Goal: Task Accomplishment & Management: Complete application form

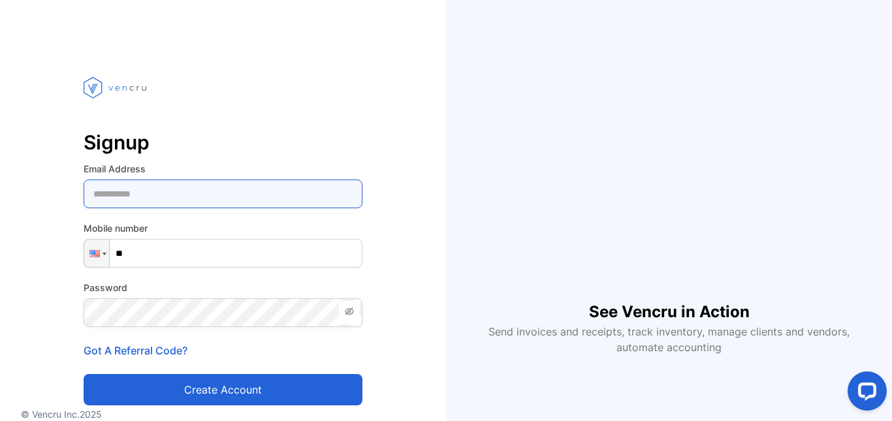
click at [93, 192] on Address-inputemail "email" at bounding box center [223, 194] width 279 height 29
type Address-inputemail "**********"
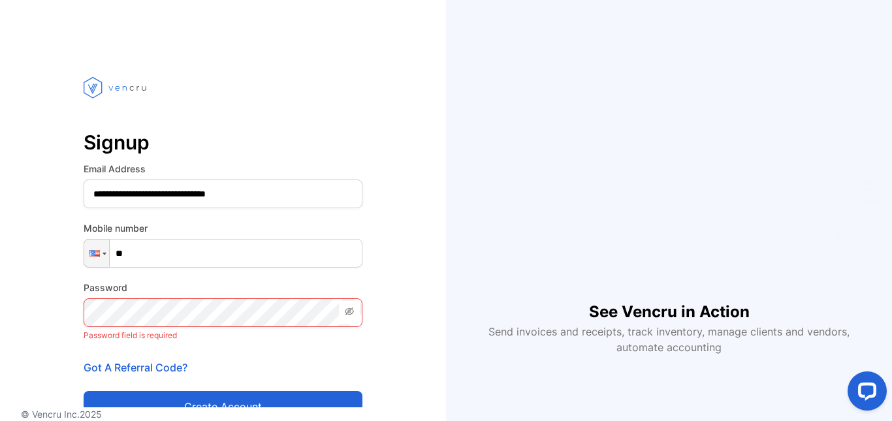
click at [138, 249] on input "**" at bounding box center [223, 253] width 279 height 29
click at [409, 392] on div "**********" at bounding box center [223, 274] width 446 height 444
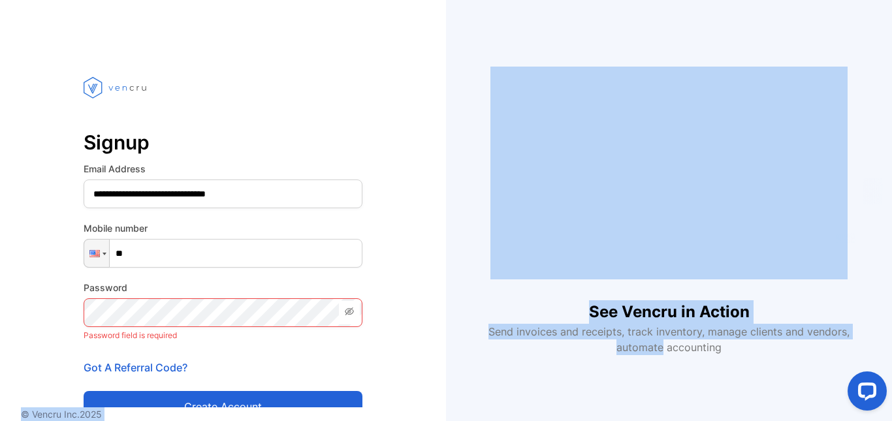
drag, startPoint x: 409, startPoint y: 392, endPoint x: 477, endPoint y: 362, distance: 73.4
click at [477, 362] on section "**********" at bounding box center [446, 210] width 892 height 421
drag, startPoint x: 474, startPoint y: 355, endPoint x: 449, endPoint y: 362, distance: 26.5
drag, startPoint x: 449, startPoint y: 362, endPoint x: 471, endPoint y: 61, distance: 302.4
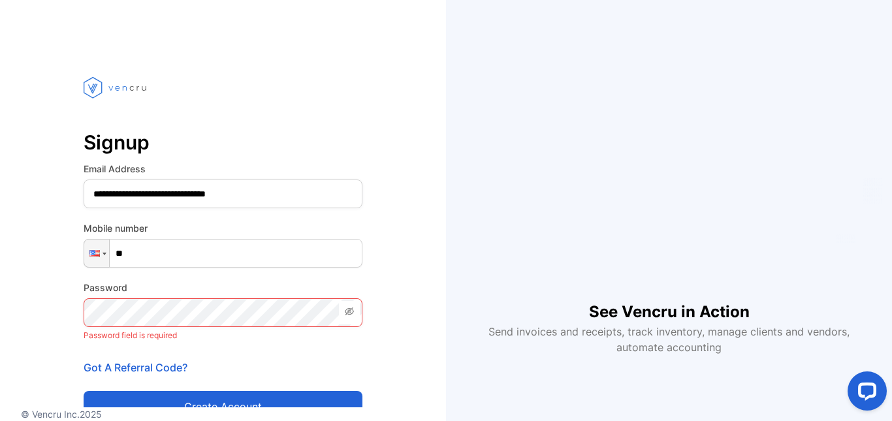
drag, startPoint x: 471, startPoint y: 61, endPoint x: 430, endPoint y: 81, distance: 45.3
click at [430, 78] on div "**********" at bounding box center [223, 274] width 446 height 444
click at [131, 255] on input "**" at bounding box center [223, 253] width 279 height 29
type input "**"
click at [105, 256] on div at bounding box center [96, 253] width 25 height 27
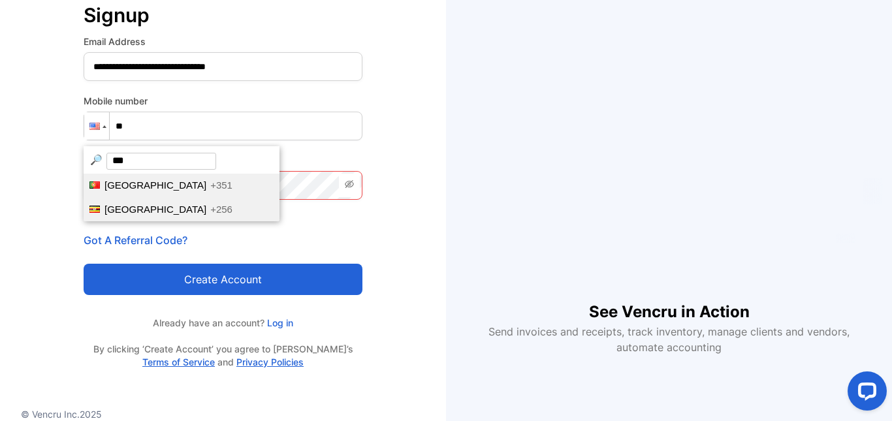
type input "***"
click at [139, 213] on li "[GEOGRAPHIC_DATA] +256" at bounding box center [182, 210] width 196 height 24
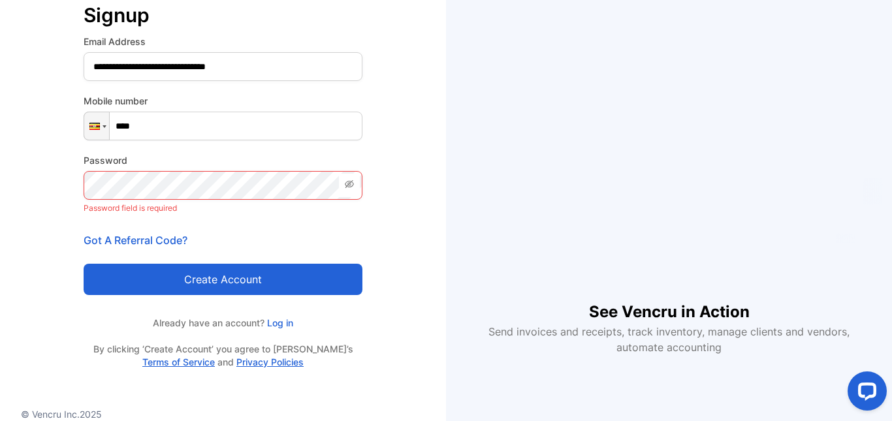
click at [148, 123] on input "****" at bounding box center [223, 126] width 279 height 29
click at [349, 182] on icon at bounding box center [349, 184] width 10 height 10
drag, startPoint x: 349, startPoint y: 182, endPoint x: 174, endPoint y: 168, distance: 174.9
click at [348, 182] on icon at bounding box center [349, 184] width 10 height 10
click at [143, 212] on p "Password field is required" at bounding box center [223, 208] width 279 height 17
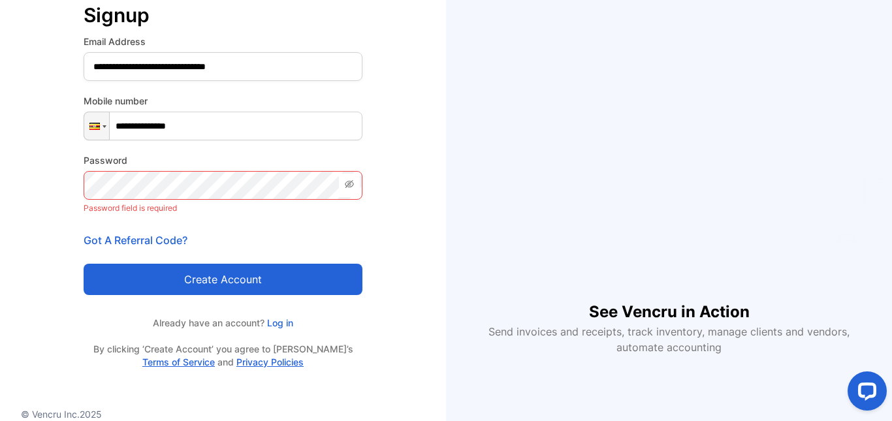
type input "**********"
click at [350, 185] on icon at bounding box center [350, 184] width 3 height 3
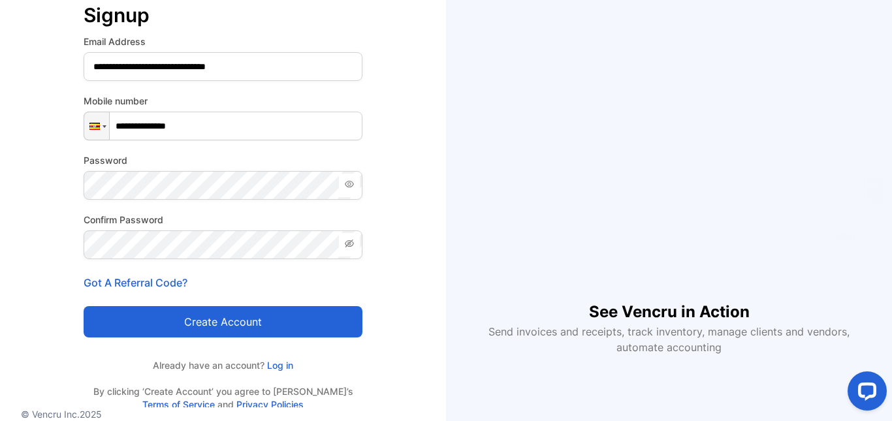
click at [202, 323] on button "Create account" at bounding box center [223, 321] width 279 height 31
click at [176, 287] on p "Got A Referral Code?" at bounding box center [223, 283] width 279 height 16
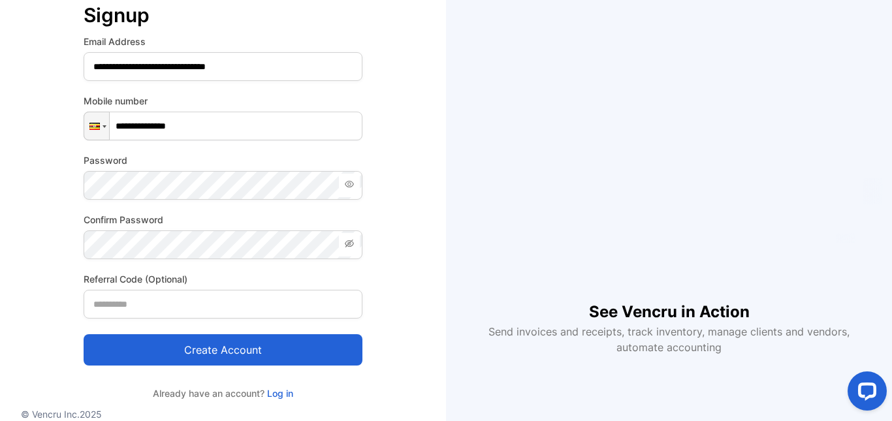
click at [183, 289] on div "Referral Code (Optional)" at bounding box center [223, 295] width 279 height 46
drag, startPoint x: 207, startPoint y: 341, endPoint x: 209, endPoint y: 355, distance: 14.5
click at [209, 355] on button "Create account" at bounding box center [223, 349] width 279 height 31
click at [208, 354] on div "**********" at bounding box center [446, 210] width 892 height 421
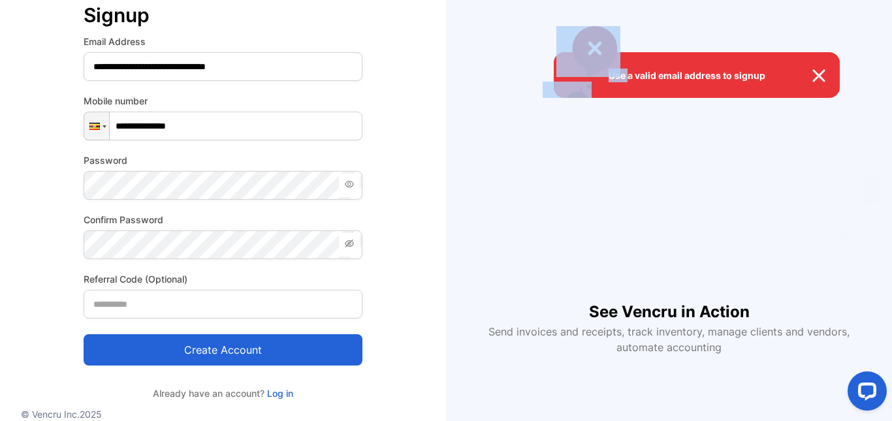
click at [208, 353] on div "Use a valid email address to signup" at bounding box center [446, 210] width 892 height 421
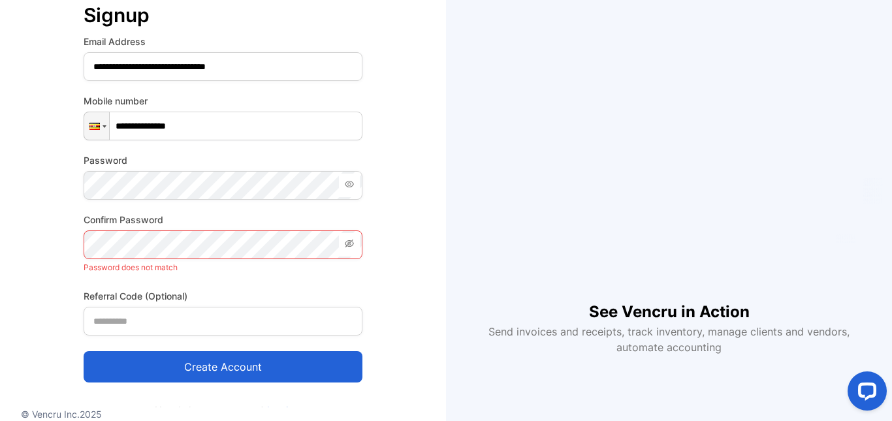
click at [349, 245] on icon at bounding box center [349, 243] width 10 height 10
click at [178, 268] on p "Password does not match" at bounding box center [223, 267] width 279 height 17
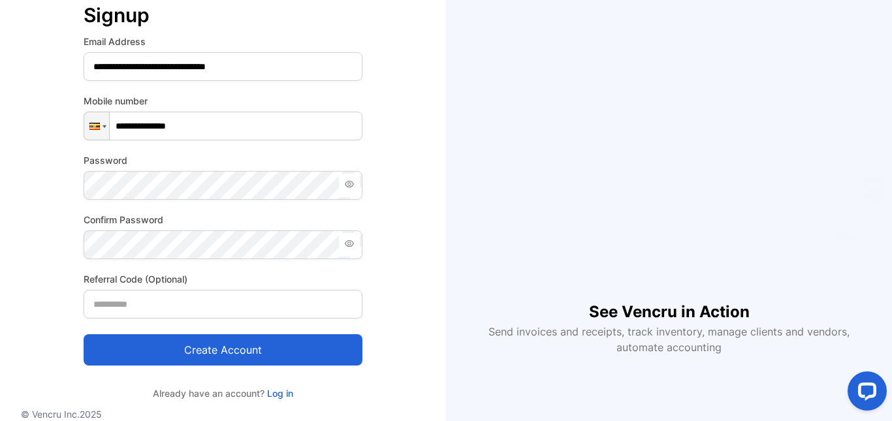
click at [205, 349] on button "Create account" at bounding box center [223, 349] width 279 height 31
click at [209, 352] on button "Create account" at bounding box center [223, 349] width 279 height 31
click at [315, 355] on button "Create account" at bounding box center [223, 349] width 279 height 31
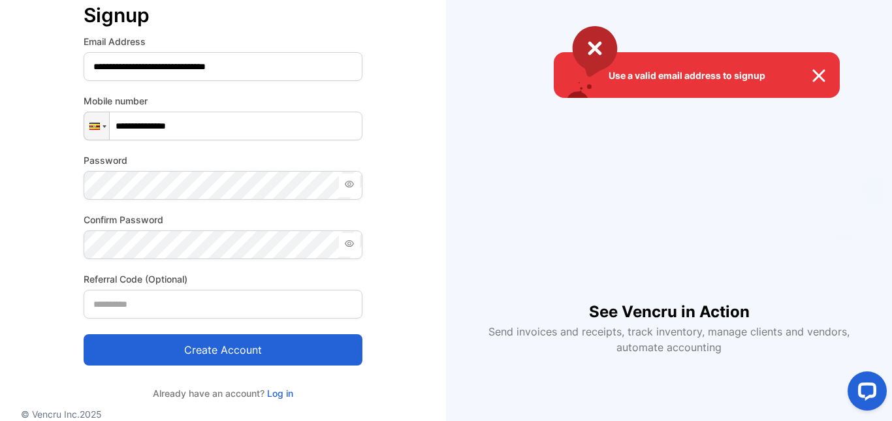
click at [820, 72] on img at bounding box center [825, 76] width 29 height 16
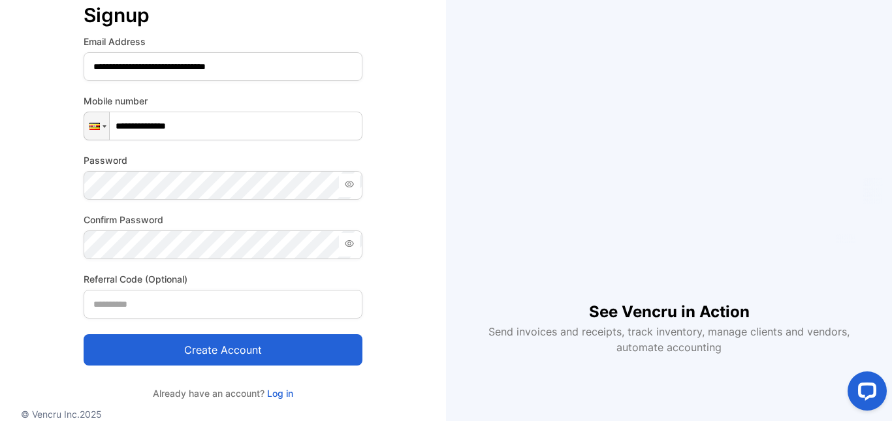
click at [104, 343] on button "Create account" at bounding box center [223, 349] width 279 height 31
click at [851, 296] on div "See Vencru in Action Send invoices and receipts, track inventory, manage client…" at bounding box center [669, 210] width 446 height 317
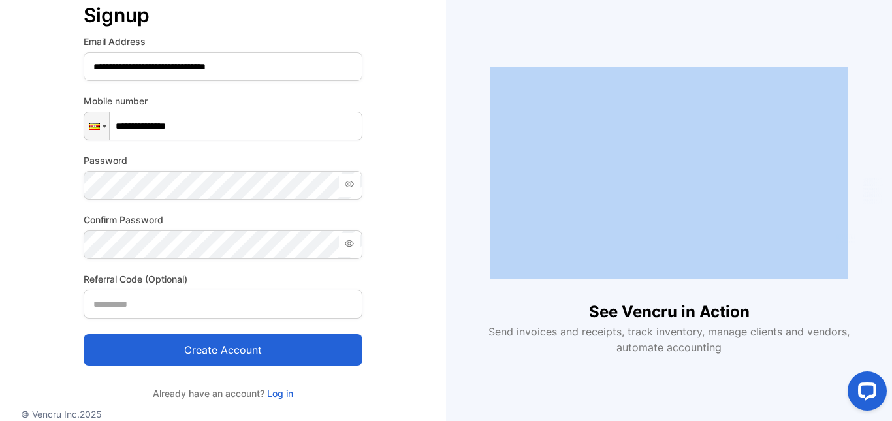
click at [851, 296] on div "See Vencru in Action Send invoices and receipts, track inventory, manage client…" at bounding box center [669, 210] width 446 height 317
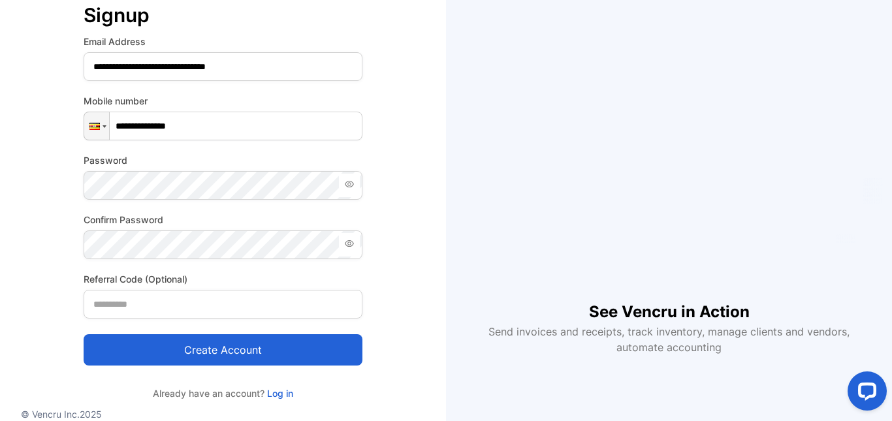
click at [857, 319] on div "See Vencru in Action Send invoices and receipts, track inventory, manage client…" at bounding box center [669, 210] width 446 height 317
click at [225, 356] on button "Create account" at bounding box center [223, 349] width 279 height 31
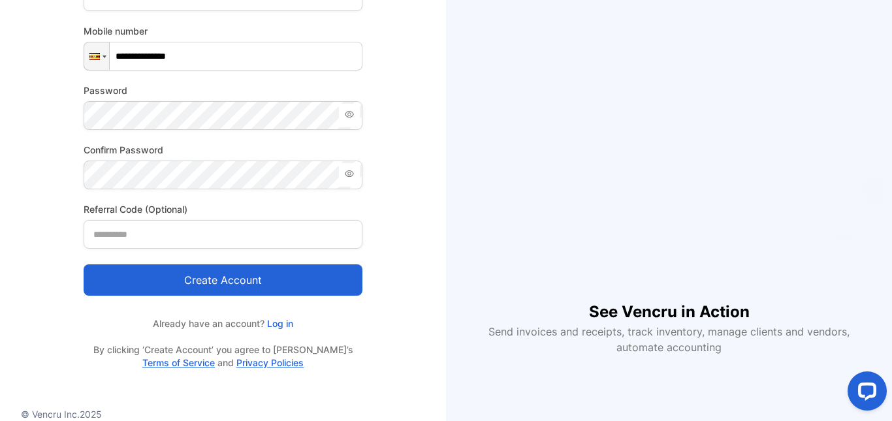
scroll to position [198, 0]
click at [291, 328] on p "Already have an account? Log in" at bounding box center [223, 323] width 279 height 14
click at [286, 321] on link "Log in" at bounding box center [278, 322] width 29 height 11
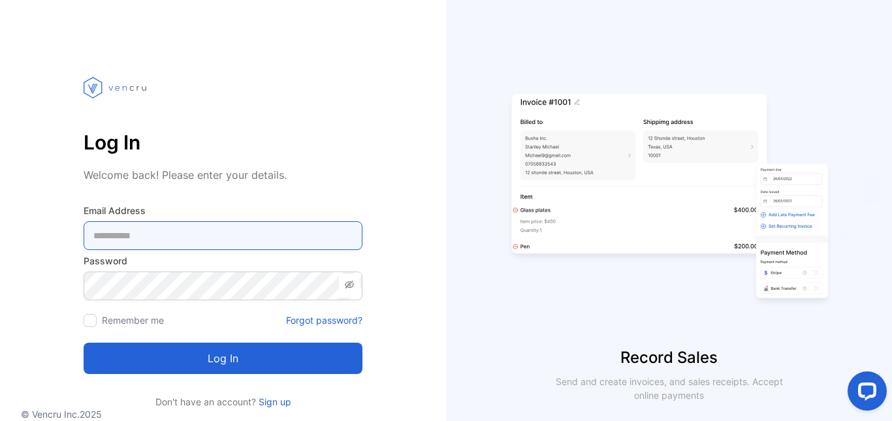
type Address-inputemail "**********"
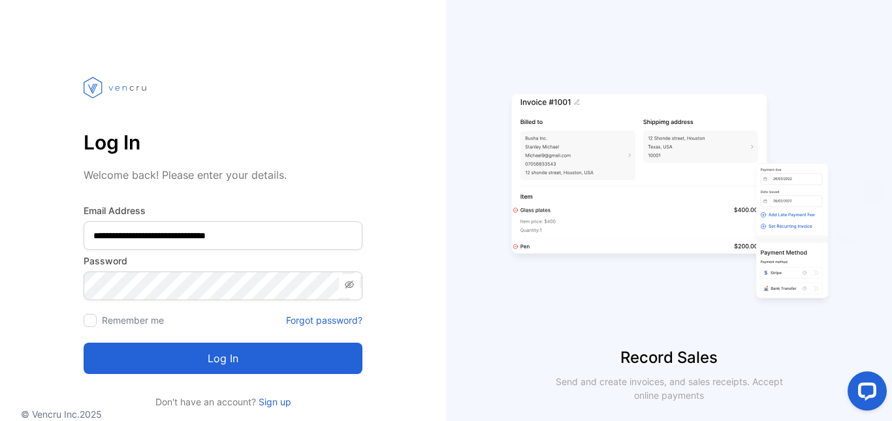
click at [93, 317] on div at bounding box center [90, 320] width 13 height 13
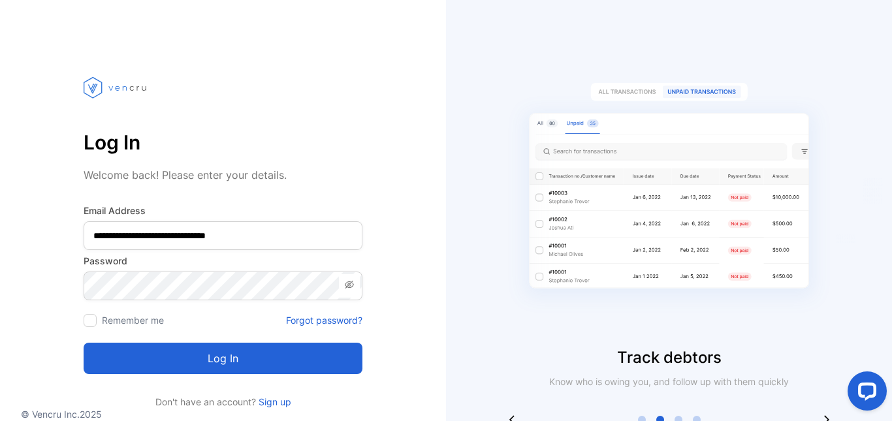
click at [245, 363] on button "Log in" at bounding box center [223, 358] width 279 height 31
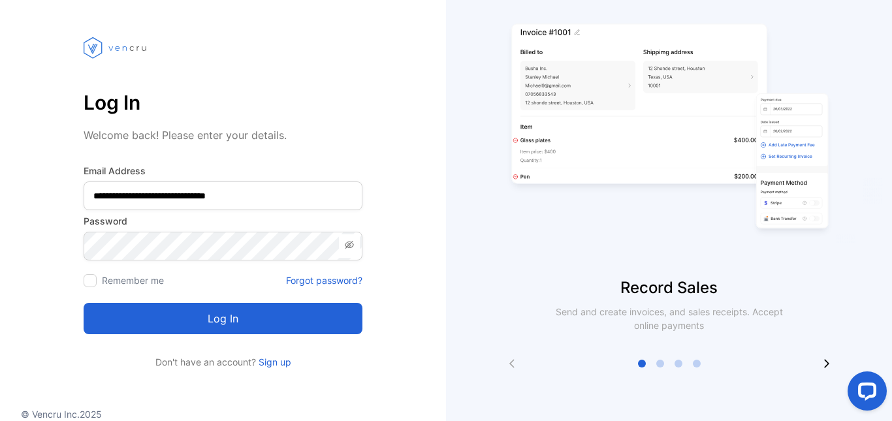
scroll to position [56, 0]
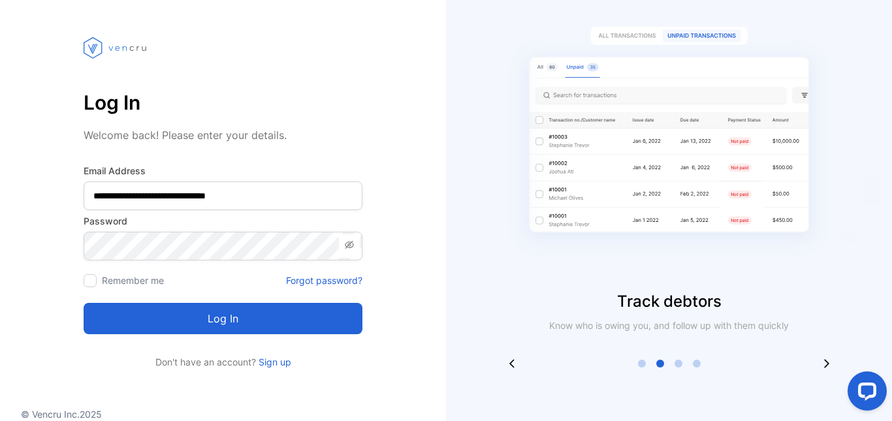
click at [674, 366] on div at bounding box center [669, 364] width 63 height 8
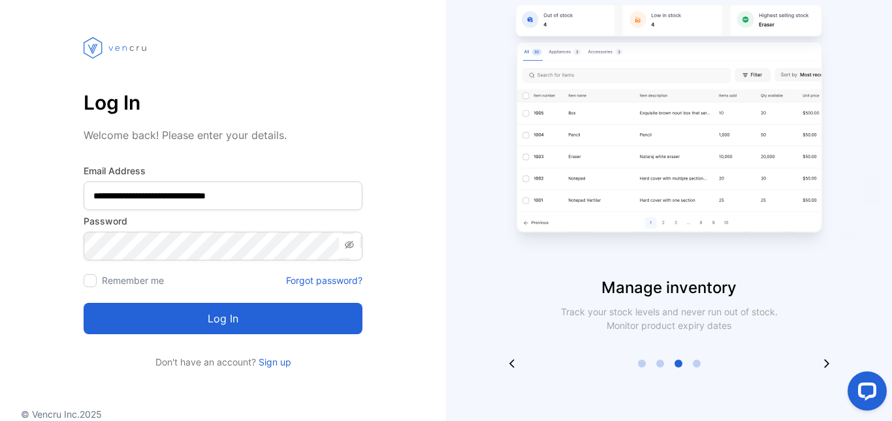
click at [677, 368] on div at bounding box center [669, 363] width 446 height 10
click at [693, 363] on div at bounding box center [697, 364] width 8 height 8
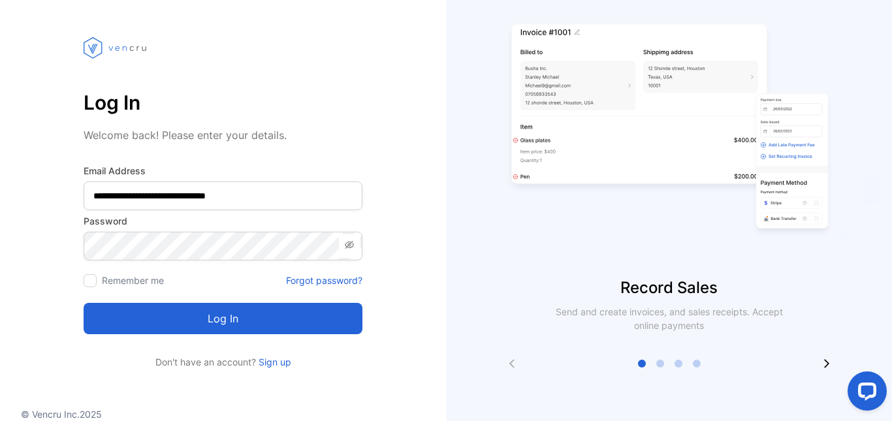
click at [828, 362] on icon at bounding box center [826, 363] width 10 height 10
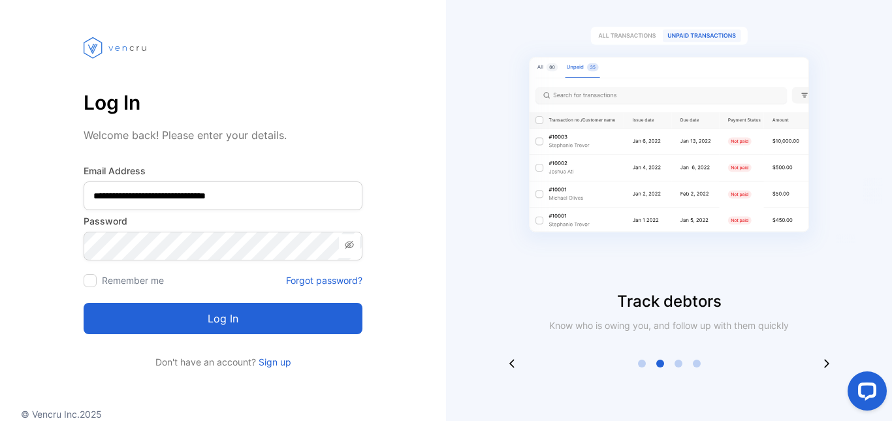
click at [206, 322] on button "Log in" at bounding box center [223, 318] width 279 height 31
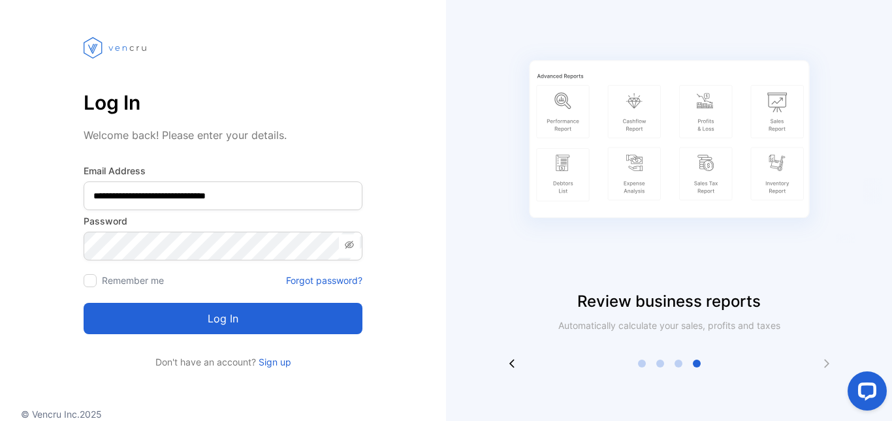
click at [565, 98] on img at bounding box center [669, 143] width 326 height 294
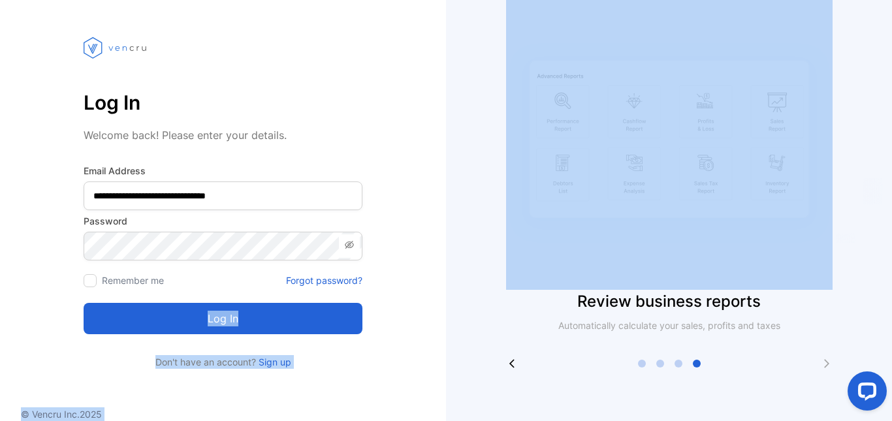
drag, startPoint x: 393, startPoint y: 275, endPoint x: 636, endPoint y: 263, distance: 243.2
click at [610, 262] on section "**********" at bounding box center [446, 210] width 892 height 421
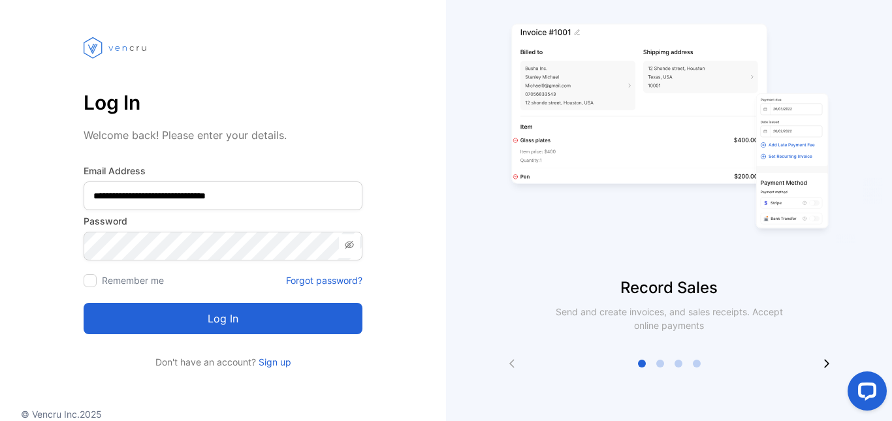
drag, startPoint x: 636, startPoint y: 263, endPoint x: 832, endPoint y: 331, distance: 207.9
click at [834, 336] on div "Record Sales Send and create invoices, and sales receipts. Accept online paymen…" at bounding box center [669, 175] width 446 height 387
click at [655, 363] on div at bounding box center [669, 364] width 63 height 8
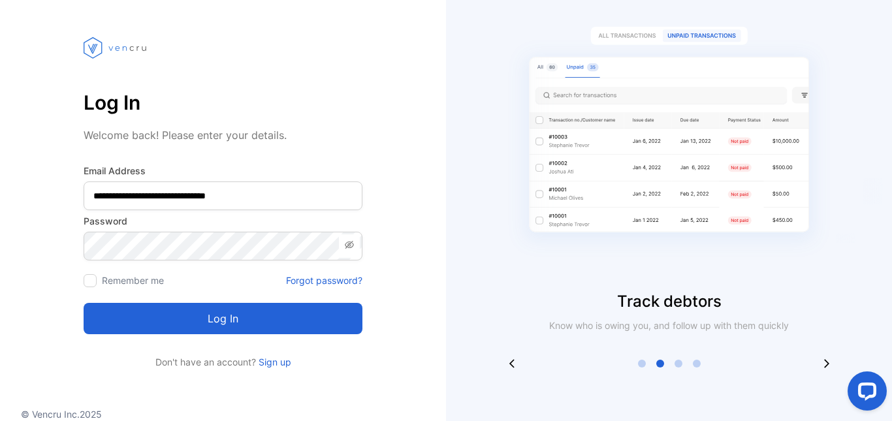
click at [657, 363] on div at bounding box center [660, 364] width 8 height 8
click at [682, 365] on div at bounding box center [669, 364] width 63 height 8
click at [681, 365] on div at bounding box center [678, 364] width 8 height 8
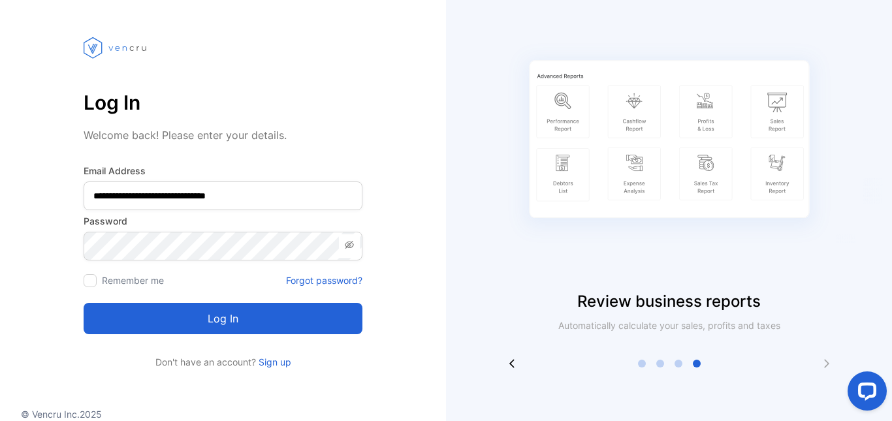
click at [778, 106] on img at bounding box center [669, 143] width 326 height 294
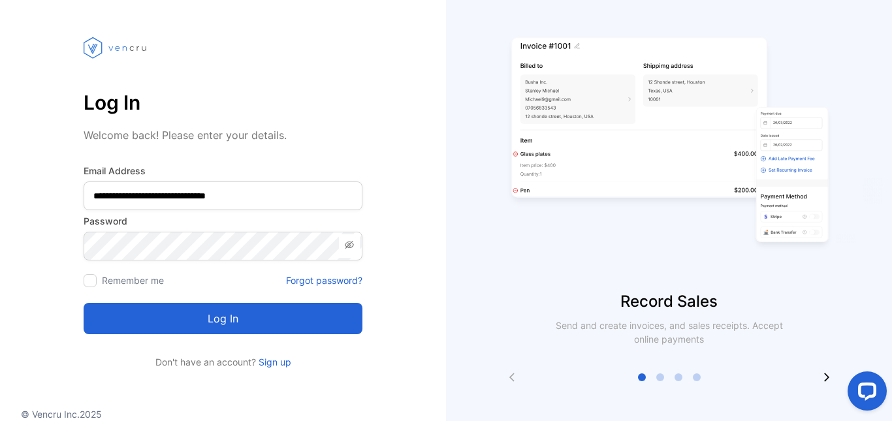
scroll to position [70, 0]
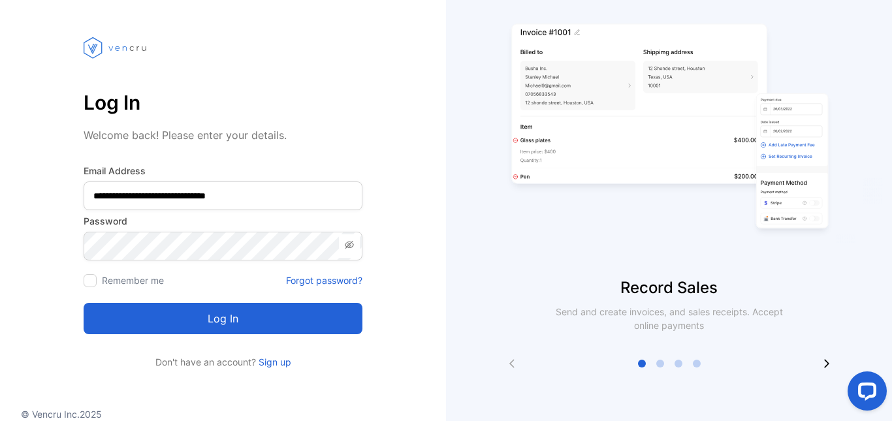
drag, startPoint x: 480, startPoint y: 171, endPoint x: 724, endPoint y: 24, distance: 285.3
click at [708, 70] on div "Record Sales Send and create invoices, and sales receipts. Accept online paymen…" at bounding box center [669, 175] width 446 height 387
click at [718, 376] on div "Record Sales Send and create invoices, and sales receipts. Accept online paymen…" at bounding box center [669, 210] width 446 height 421
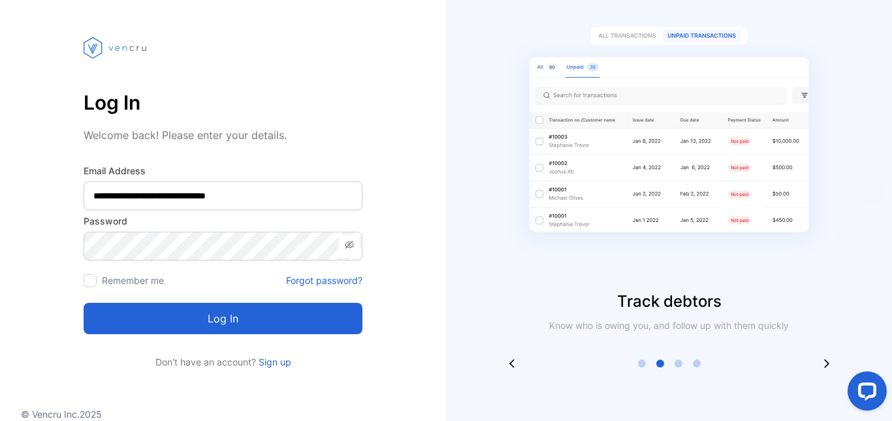
scroll to position [56, 0]
